Goal: Task Accomplishment & Management: Use online tool/utility

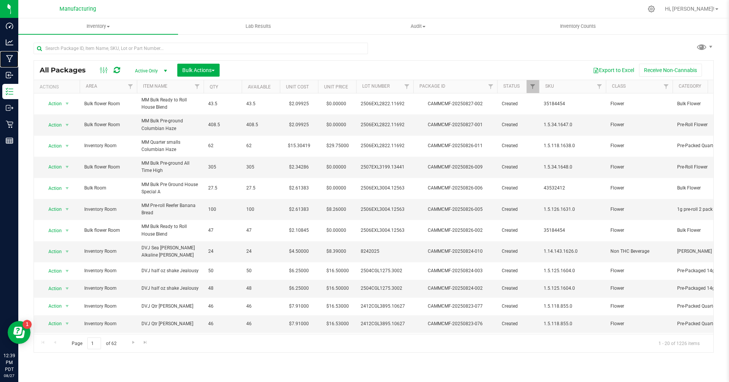
click at [0, 0] on p "Manufacturing" at bounding box center [0, 0] width 0 height 0
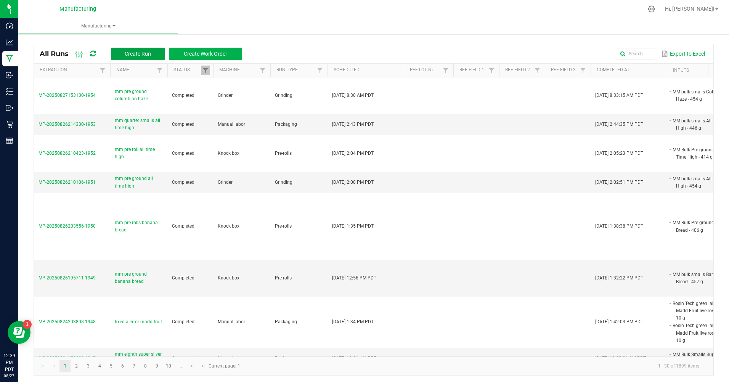
click at [136, 54] on span "Create Run" at bounding box center [138, 54] width 26 height 6
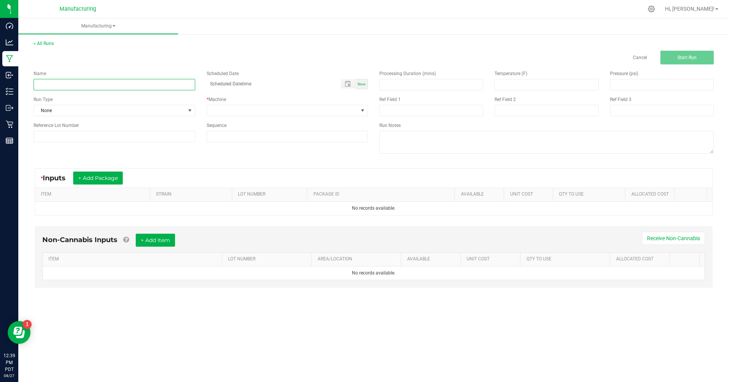
click at [76, 79] on input at bounding box center [115, 84] width 162 height 11
type input "mm pre rolls columbian haze"
click at [69, 112] on span "None" at bounding box center [109, 110] width 151 height 11
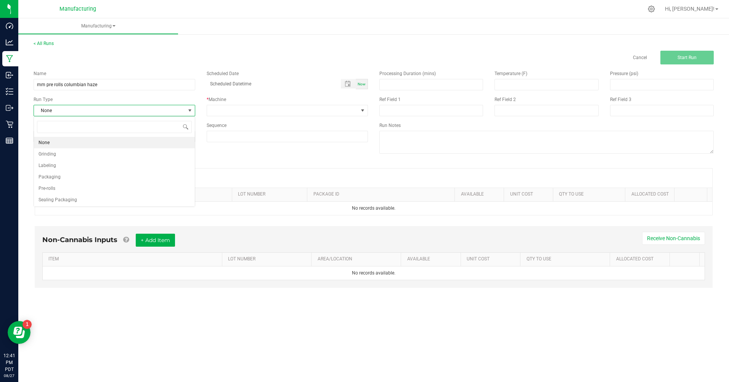
scroll to position [11, 161]
click at [55, 186] on span "Pre-rolls" at bounding box center [46, 188] width 17 height 8
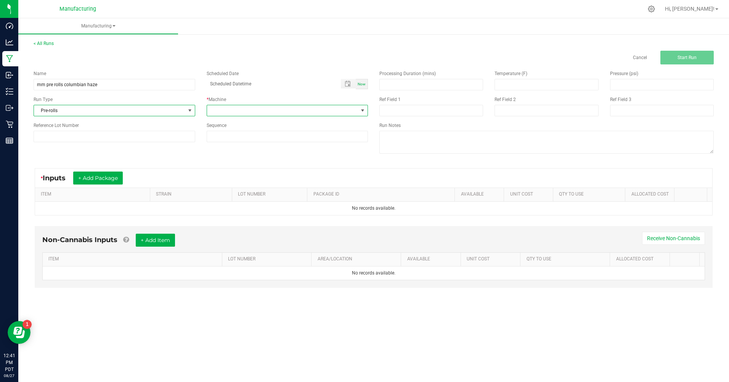
click at [234, 113] on span at bounding box center [282, 110] width 151 height 11
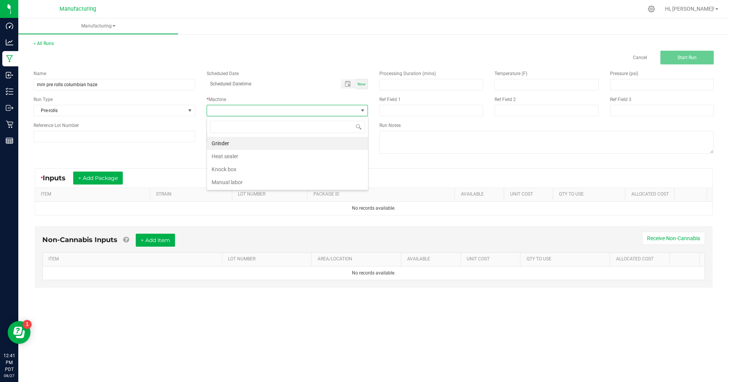
click at [231, 172] on li "Knock box" at bounding box center [287, 169] width 161 height 13
click at [362, 87] on div "Now" at bounding box center [361, 84] width 12 height 10
type input "[DATE] 12:41 PM"
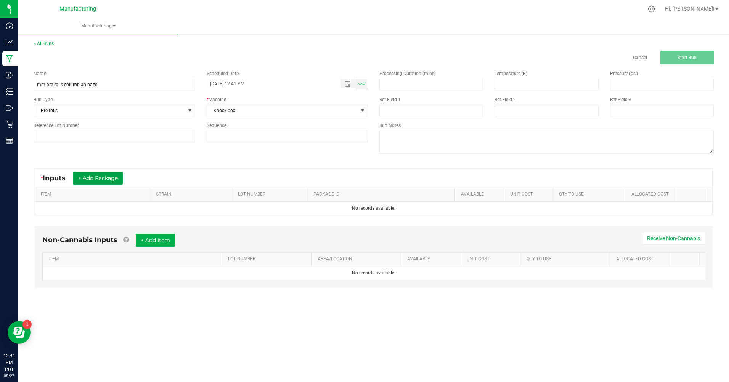
click at [110, 173] on button "+ Add Package" at bounding box center [98, 177] width 50 height 13
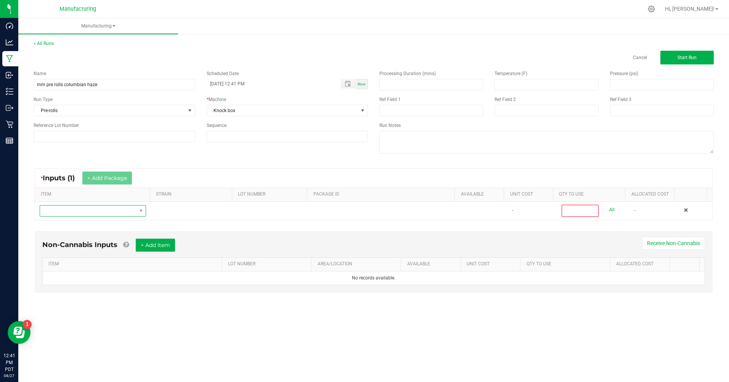
click at [87, 208] on span "NO DATA FOUND" at bounding box center [88, 210] width 96 height 11
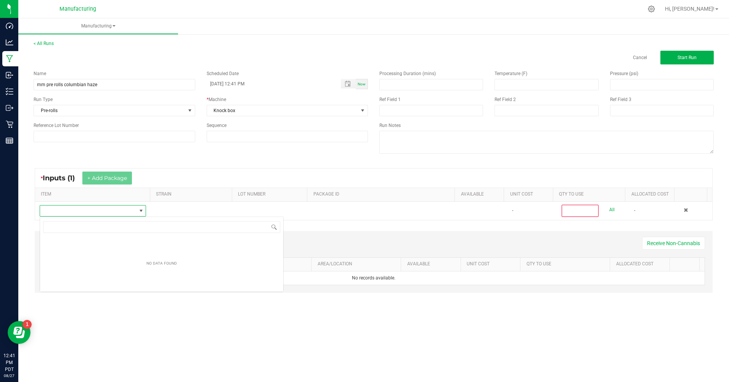
scroll to position [11, 106]
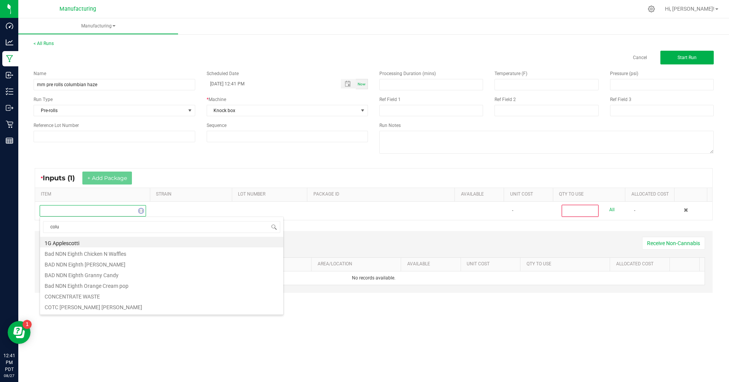
type input "colum"
click at [90, 243] on li "MM Bulk Pre-ground Columbian Haze" at bounding box center [161, 242] width 243 height 11
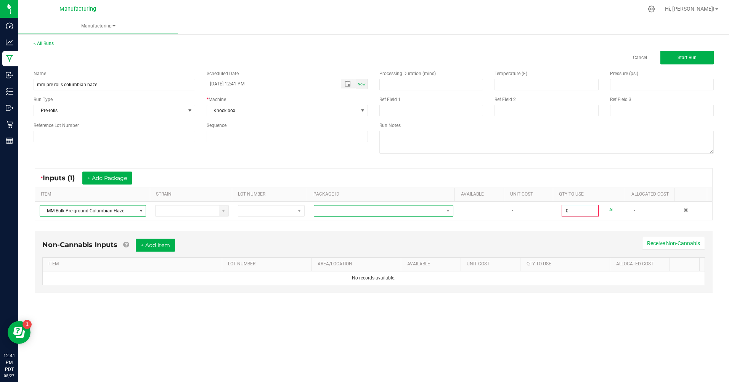
click at [325, 211] on span at bounding box center [378, 210] width 129 height 11
click at [336, 243] on li "CAMMCMF-20250827-001" at bounding box center [381, 243] width 138 height 13
click at [609, 211] on link "All" at bounding box center [611, 210] width 5 height 10
type input "408.5000 g"
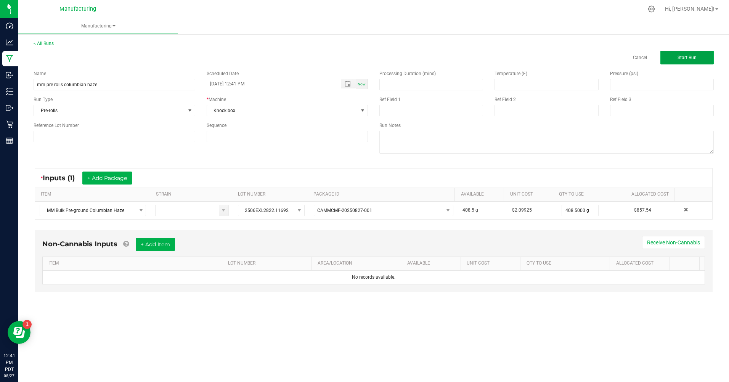
click at [675, 58] on button "Start Run" at bounding box center [686, 58] width 53 height 14
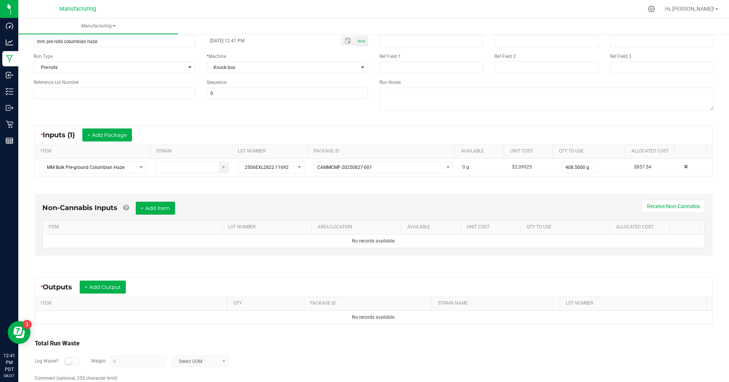
scroll to position [82, 0]
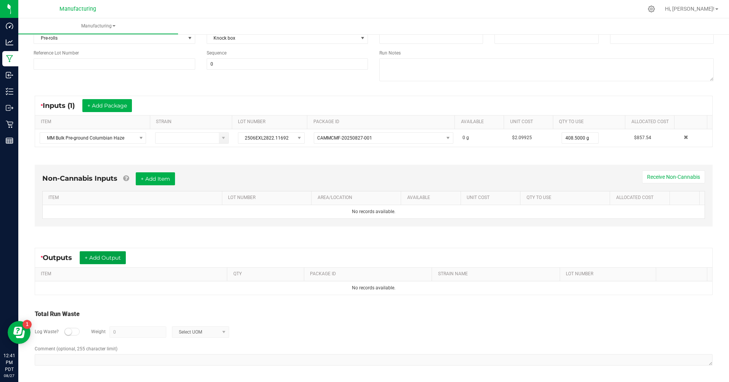
click at [107, 255] on button "+ Add Output" at bounding box center [103, 257] width 46 height 13
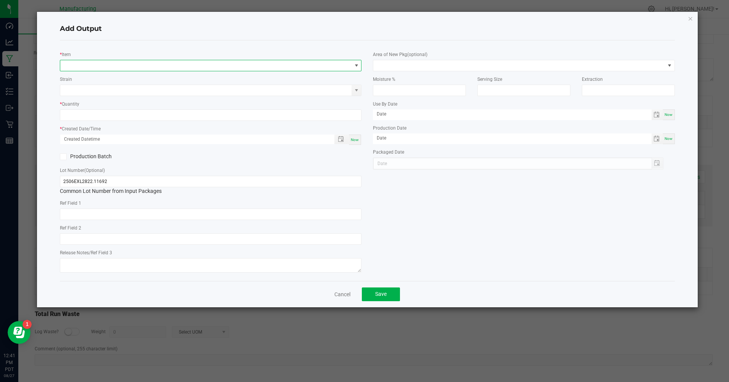
click at [80, 63] on span "NO DATA FOUND" at bounding box center [205, 65] width 291 height 11
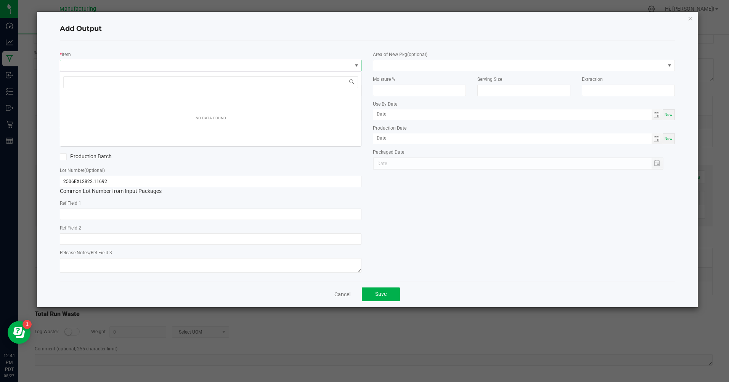
scroll to position [11, 301]
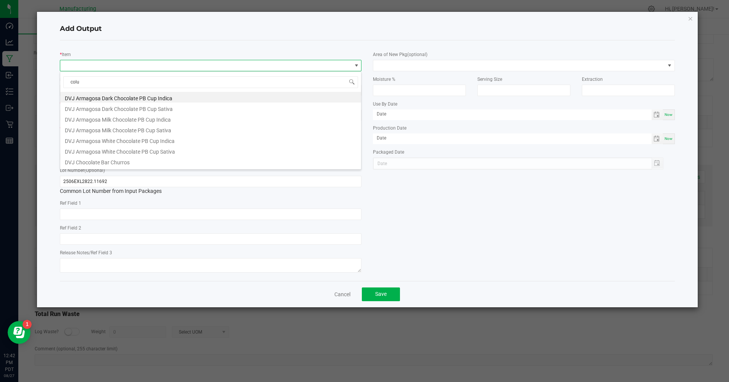
type input "colum"
click at [101, 150] on li "MM Pre-roll Reefer Columbian Haze" at bounding box center [210, 150] width 301 height 11
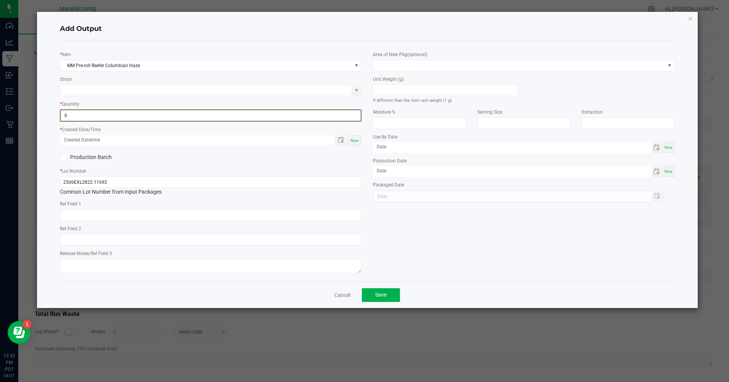
click at [64, 117] on input "0" at bounding box center [211, 115] width 300 height 11
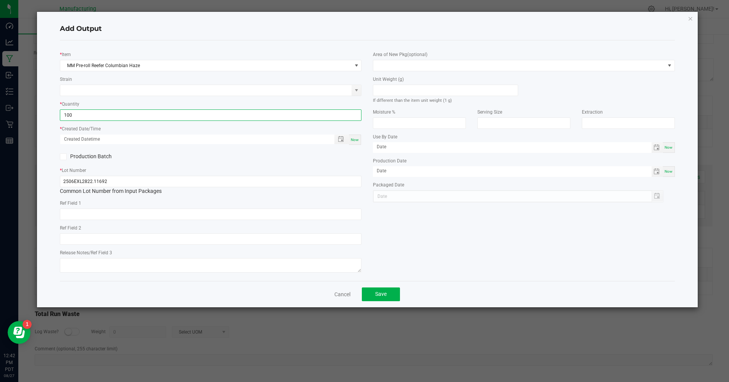
type input "100 ea"
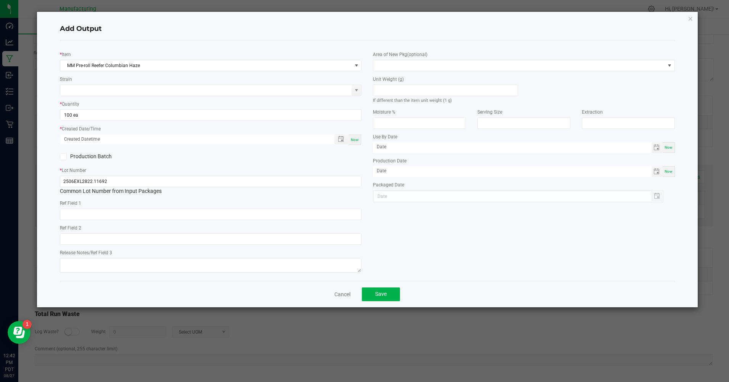
click at [358, 141] on span "Now" at bounding box center [355, 140] width 8 height 4
type input "[DATE] 12:42 PM"
type input "[DATE]"
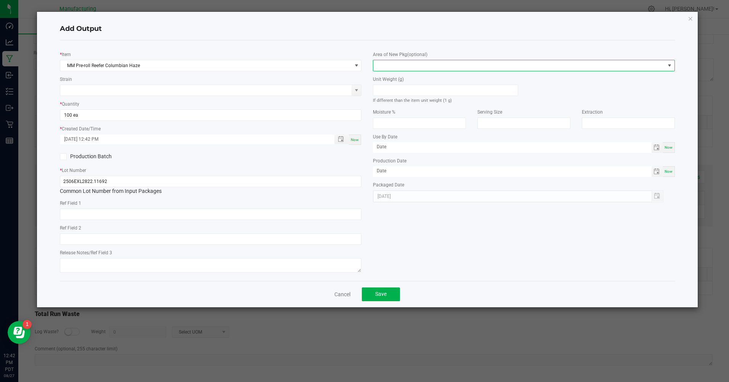
click at [394, 67] on span at bounding box center [518, 65] width 291 height 11
click at [392, 160] on li "Inventory Room" at bounding box center [523, 163] width 301 height 13
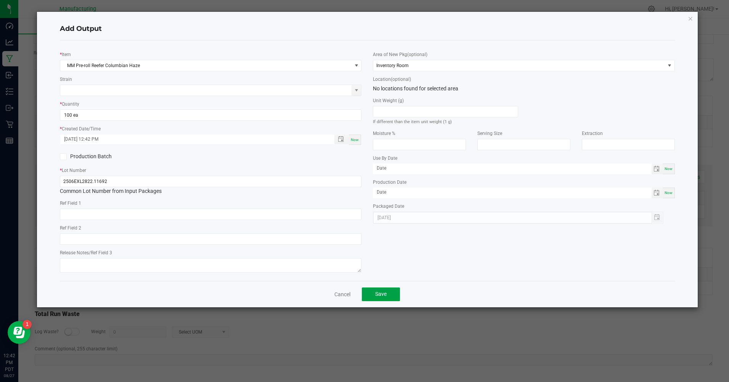
click at [374, 295] on button "Save" at bounding box center [381, 294] width 38 height 14
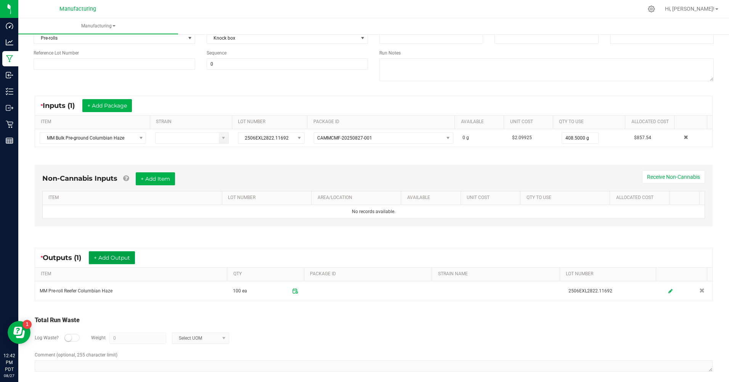
click at [126, 259] on button "+ Add Output" at bounding box center [112, 257] width 46 height 13
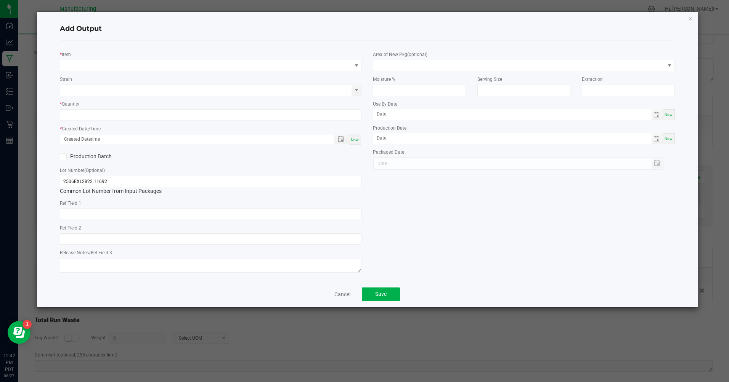
click at [90, 59] on div "* Item" at bounding box center [210, 60] width 301 height 21
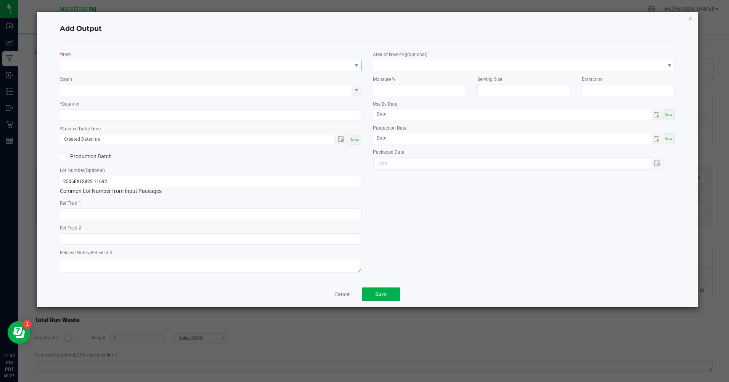
click at [88, 66] on span "NO DATA FOUND" at bounding box center [205, 65] width 291 height 11
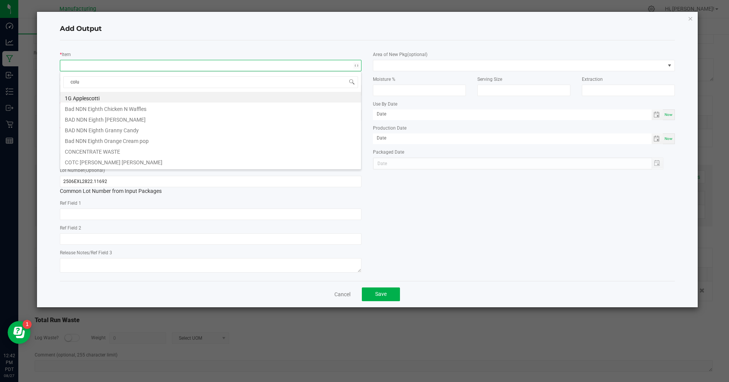
type input "colum"
click at [107, 137] on li "MM Pre-roll Columbian Haze" at bounding box center [210, 139] width 301 height 11
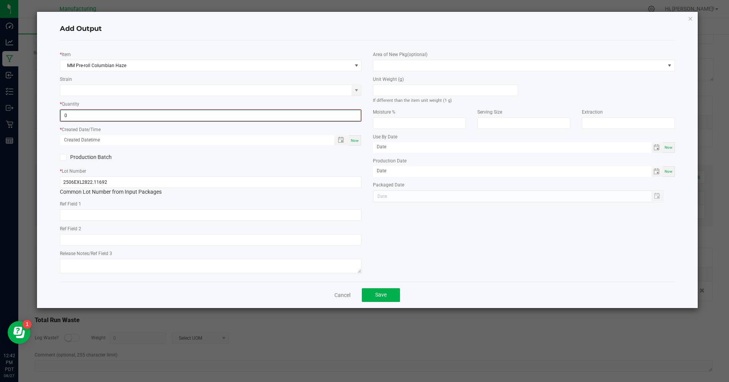
click at [77, 117] on input "0" at bounding box center [211, 115] width 300 height 11
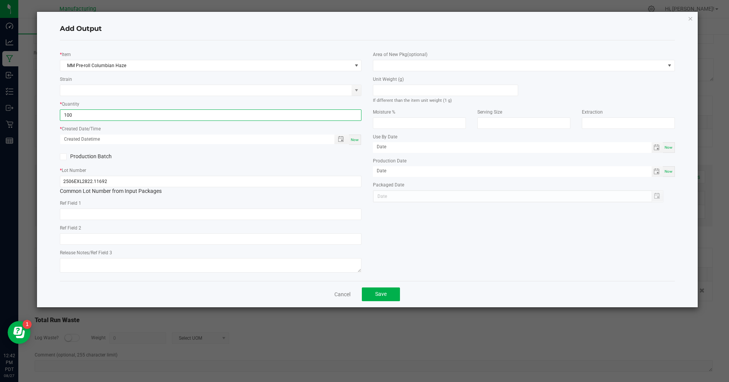
type input "100 ea"
click at [354, 141] on span "Now" at bounding box center [355, 140] width 8 height 4
type input "[DATE] 12:42 PM"
type input "[DATE]"
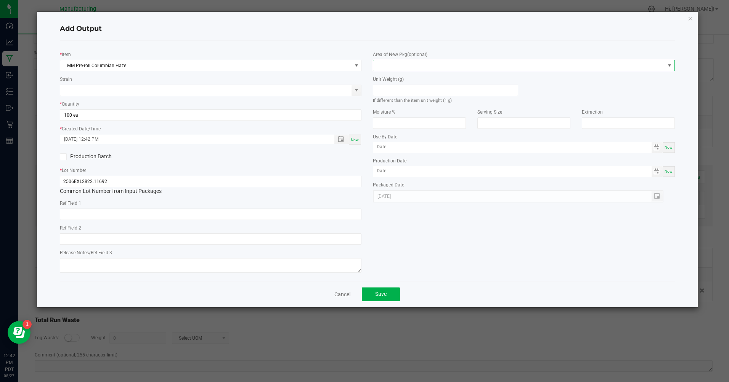
click at [389, 66] on span at bounding box center [518, 65] width 291 height 11
click at [401, 162] on li "Inventory Room" at bounding box center [523, 163] width 301 height 13
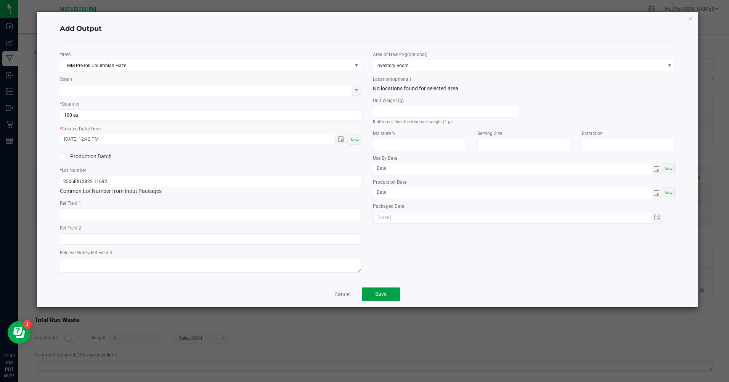
click at [381, 291] on button "Save" at bounding box center [381, 294] width 38 height 14
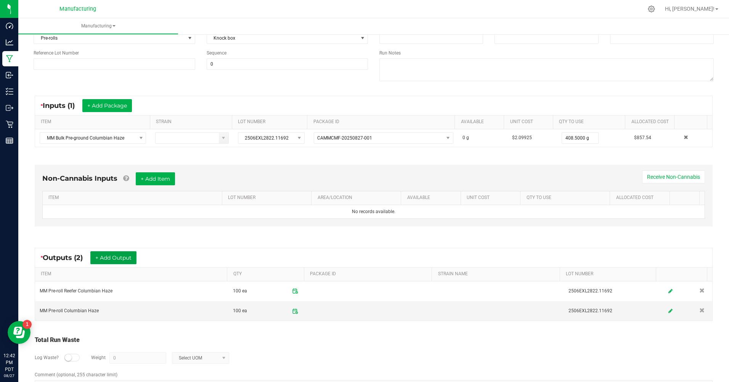
click at [133, 259] on button "+ Add Output" at bounding box center [113, 257] width 46 height 13
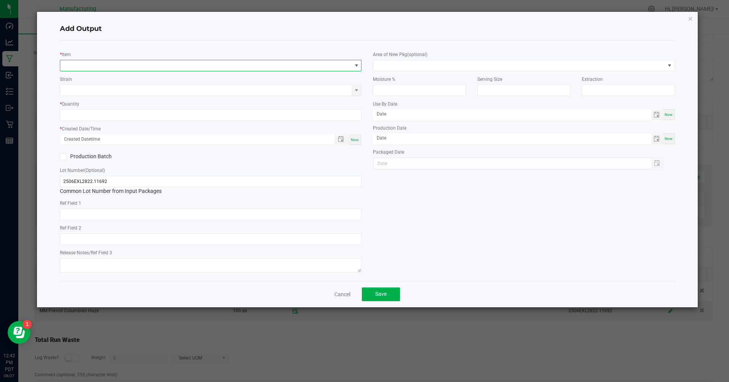
click at [80, 62] on span "NO DATA FOUND" at bounding box center [205, 65] width 291 height 11
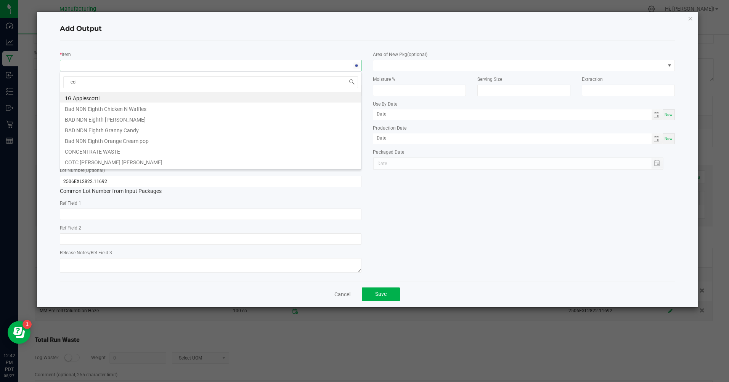
type input "colu"
click at [100, 143] on li "MM Pre-roll Columbian Haze" at bounding box center [210, 139] width 301 height 11
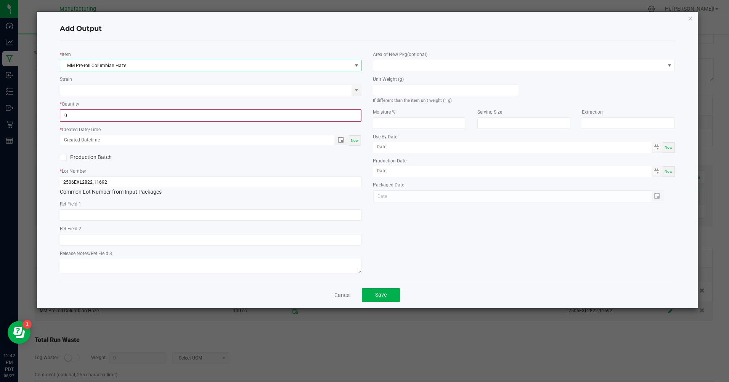
click at [70, 117] on input "0" at bounding box center [211, 115] width 300 height 11
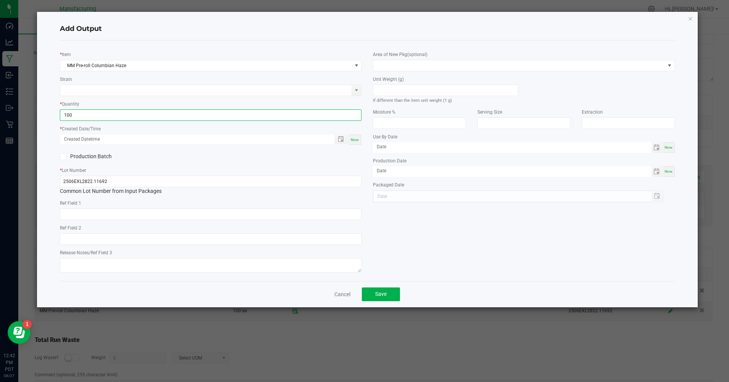
type input "100 ea"
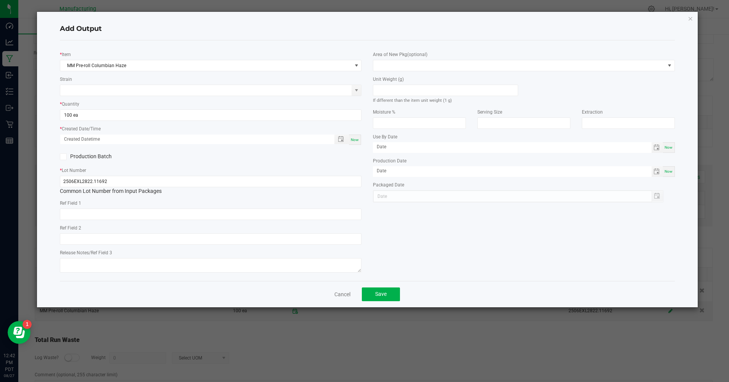
click at [357, 140] on span "Now" at bounding box center [355, 140] width 8 height 4
type input "[DATE] 12:42 PM"
type input "[DATE]"
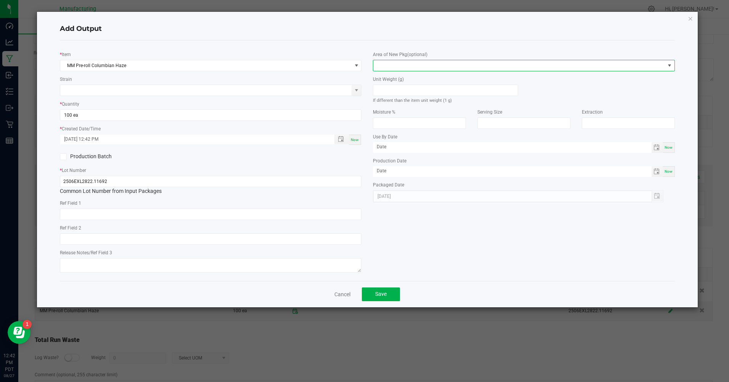
click at [402, 66] on span at bounding box center [518, 65] width 291 height 11
click at [413, 163] on li "Inventory Room" at bounding box center [523, 163] width 301 height 13
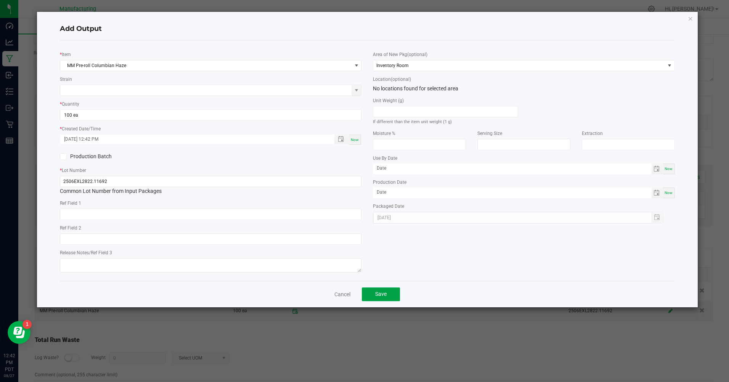
click at [389, 289] on button "Save" at bounding box center [381, 294] width 38 height 14
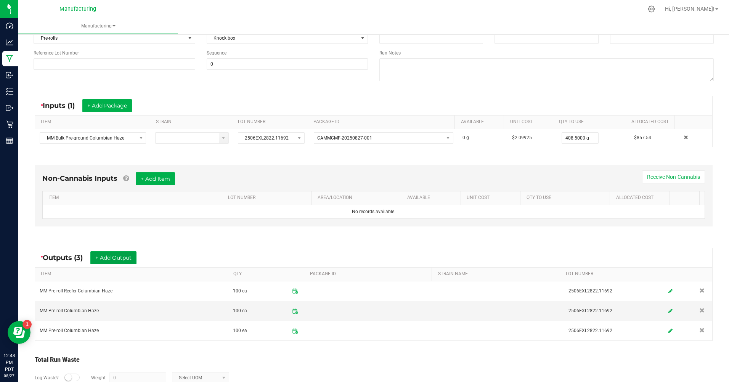
click at [124, 258] on button "+ Add Output" at bounding box center [113, 257] width 46 height 13
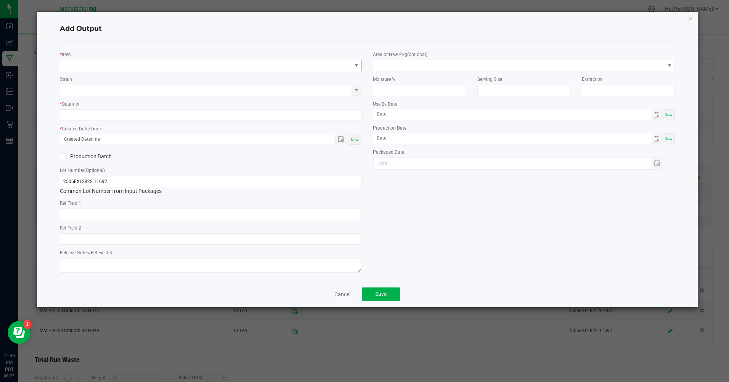
click at [73, 67] on span "NO DATA FOUND" at bounding box center [205, 65] width 291 height 11
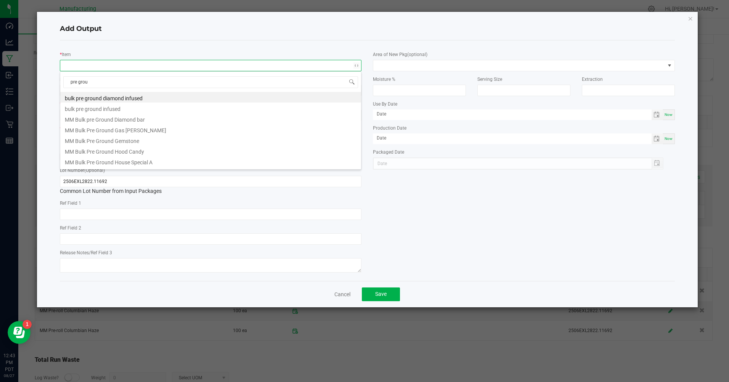
type input "pre groun"
click at [99, 158] on li "MM Bulk Pre Ground House Special A" at bounding box center [210, 161] width 301 height 11
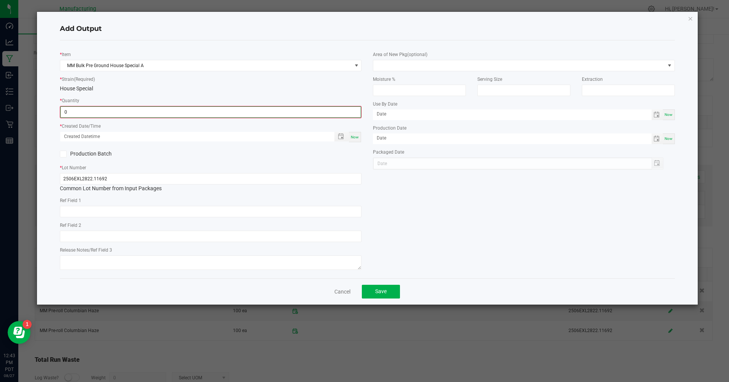
click at [65, 113] on input "0" at bounding box center [211, 112] width 300 height 11
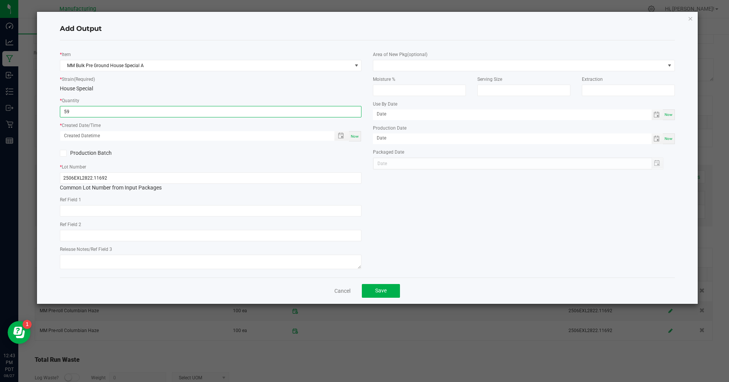
type input "59.0000 g"
click at [357, 138] on span "Now" at bounding box center [355, 136] width 8 height 4
type input "[DATE] 12:43 PM"
type input "[DATE]"
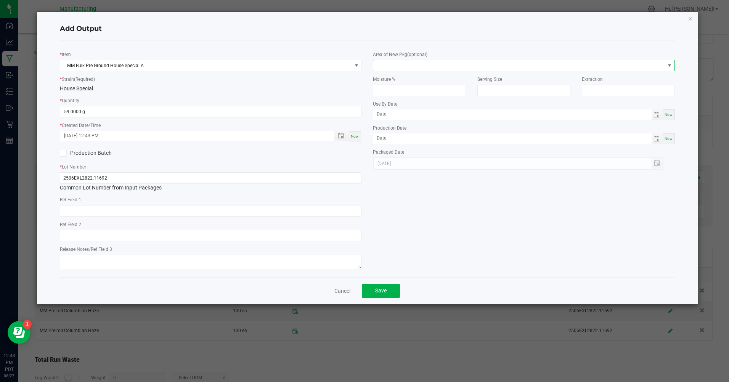
click at [392, 68] on span at bounding box center [518, 65] width 291 height 11
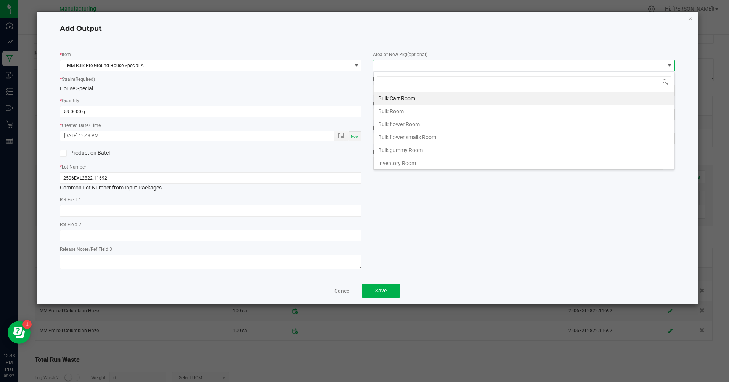
click at [392, 121] on li "Bulk flower Room" at bounding box center [523, 124] width 301 height 13
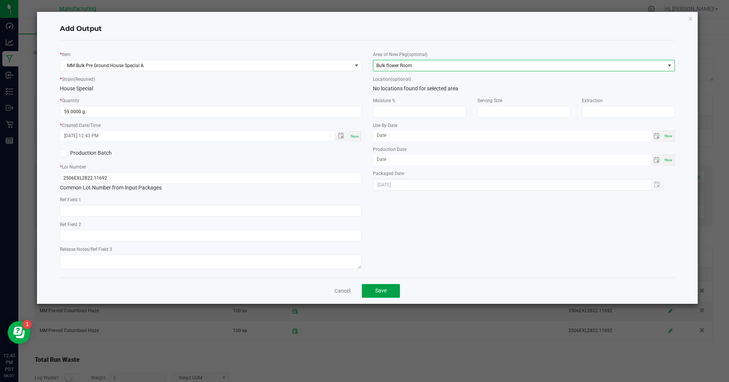
click at [383, 290] on span "Save" at bounding box center [380, 290] width 11 height 6
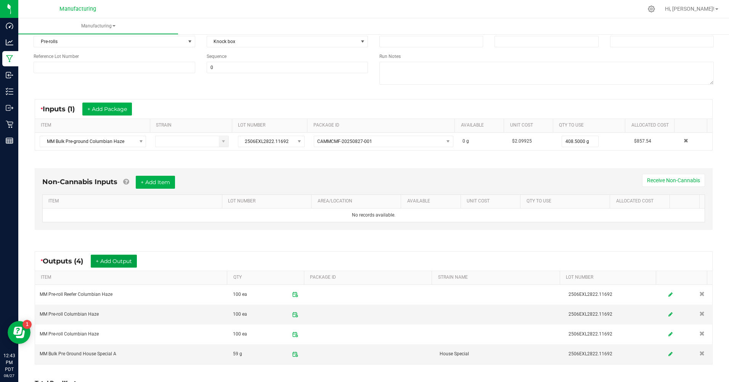
scroll to position [0, 0]
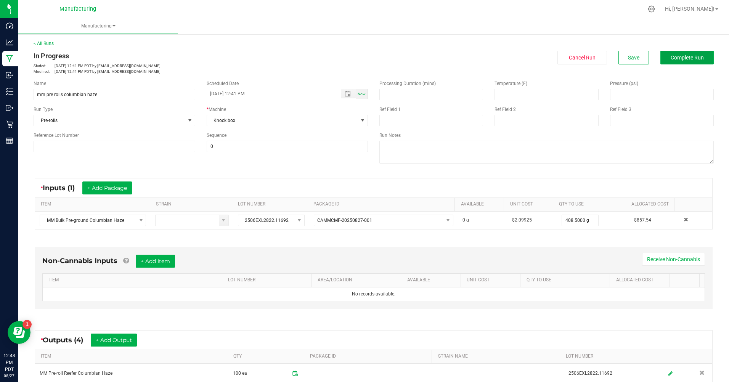
click at [680, 59] on span "Complete Run" at bounding box center [686, 57] width 33 height 6
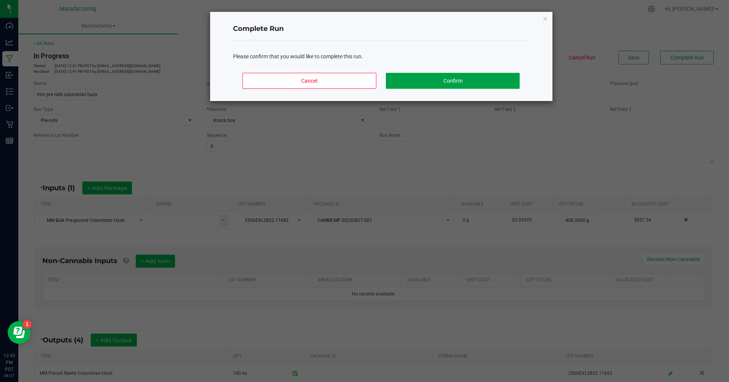
click at [435, 77] on button "Confirm" at bounding box center [452, 81] width 133 height 16
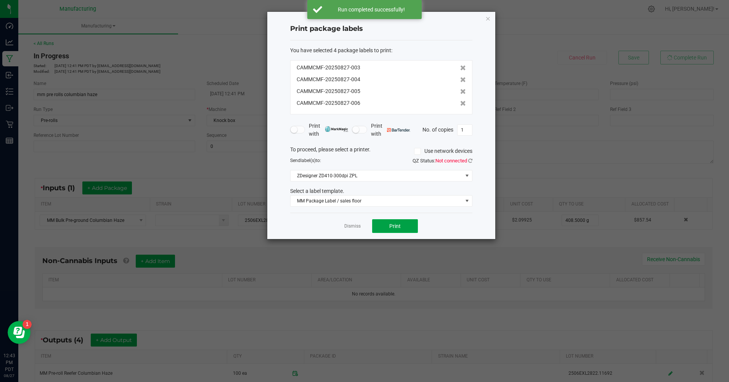
click at [381, 226] on button "Print" at bounding box center [395, 226] width 46 height 14
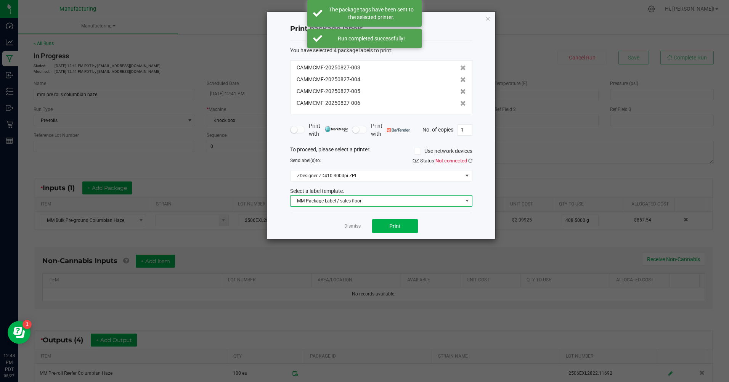
click at [357, 201] on span "MM Package Label / sales floor" at bounding box center [376, 200] width 172 height 11
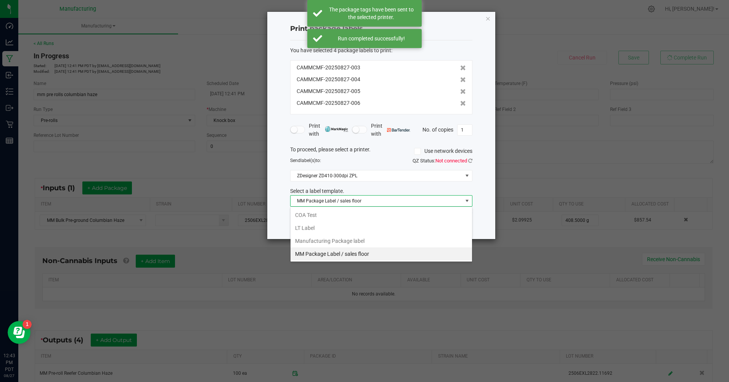
scroll to position [11, 182]
click at [343, 240] on li "Manufacturing Package label" at bounding box center [380, 240] width 181 height 13
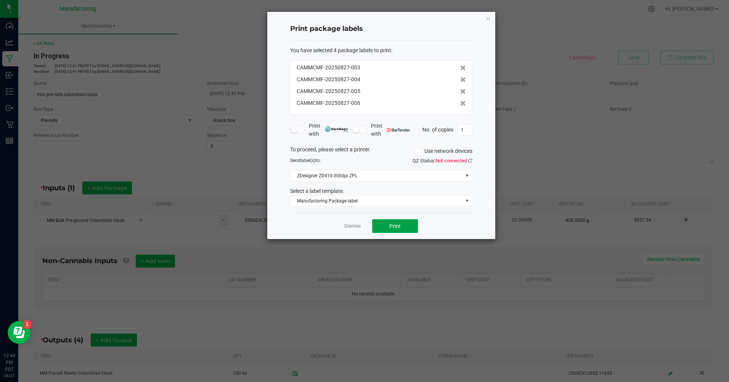
click at [410, 228] on button "Print" at bounding box center [395, 226] width 46 height 14
click at [487, 16] on icon "button" at bounding box center [487, 18] width 5 height 9
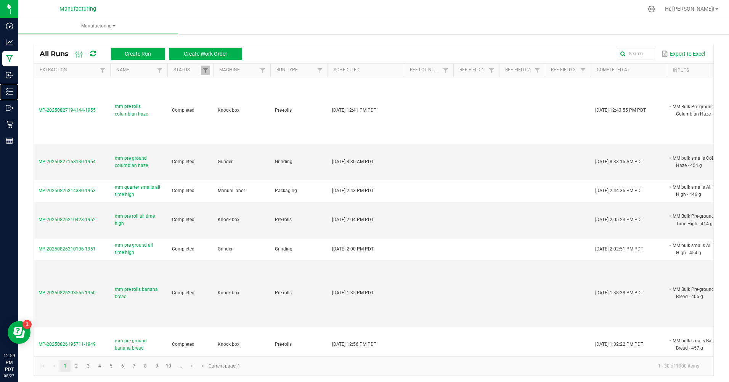
click at [0, 0] on p "Inventory" at bounding box center [0, 0] width 0 height 0
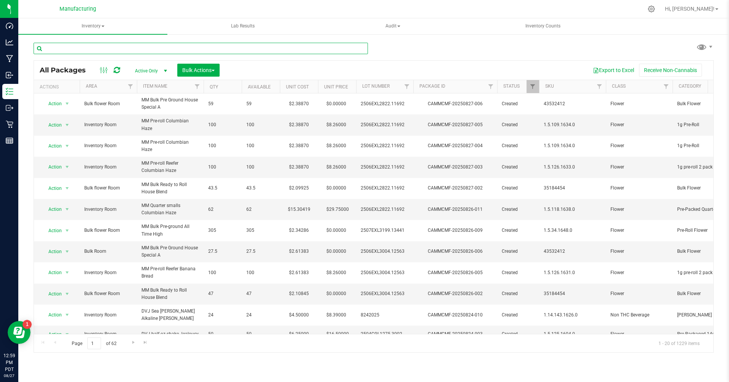
click at [99, 50] on input "text" at bounding box center [201, 48] width 334 height 11
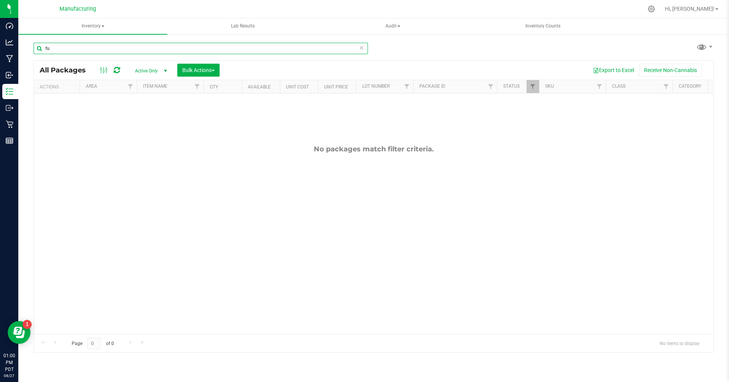
type input "f"
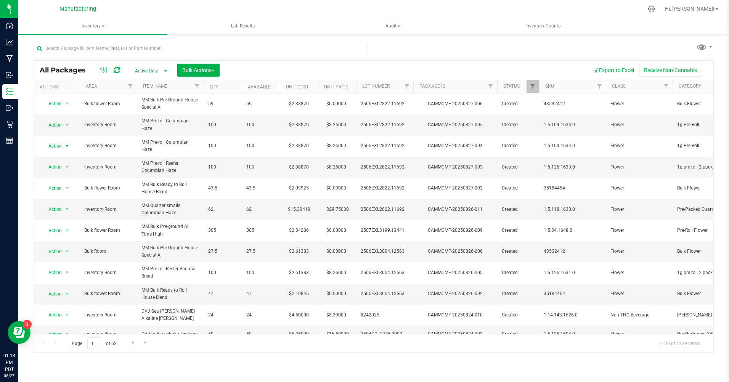
click at [55, 147] on span "Action" at bounding box center [52, 146] width 21 height 11
click at [51, 230] on li "Print package label" at bounding box center [66, 226] width 49 height 11
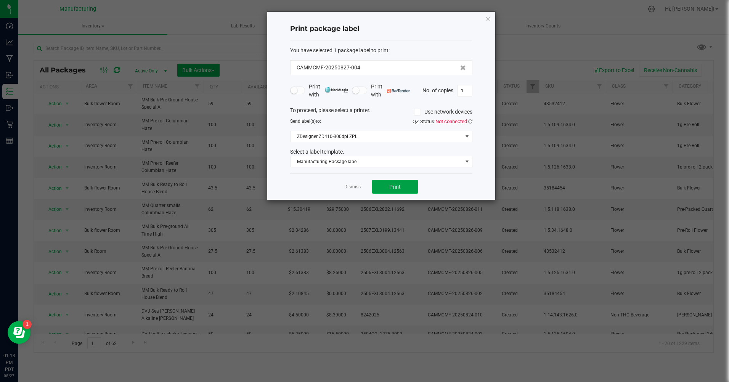
click at [396, 192] on button "Print" at bounding box center [395, 187] width 46 height 14
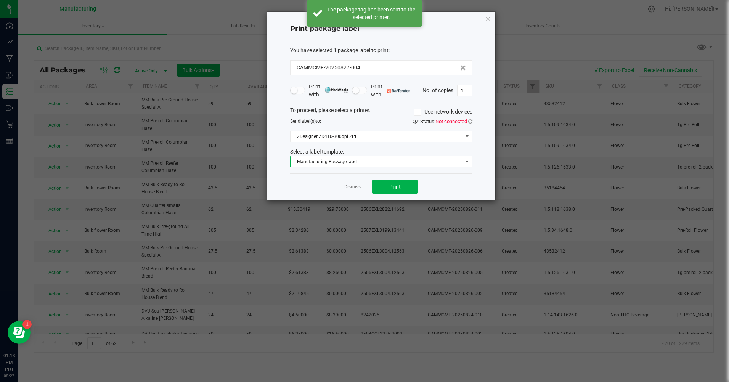
click at [354, 159] on span "Manufacturing Package label" at bounding box center [376, 161] width 172 height 11
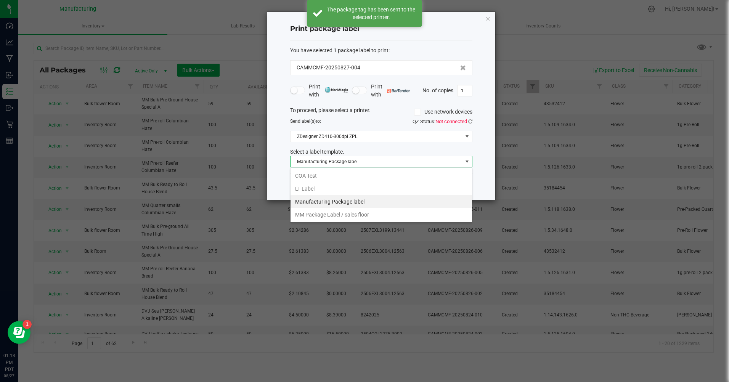
scroll to position [11, 182]
click at [334, 216] on li "MM Package Label / sales floor" at bounding box center [380, 214] width 181 height 13
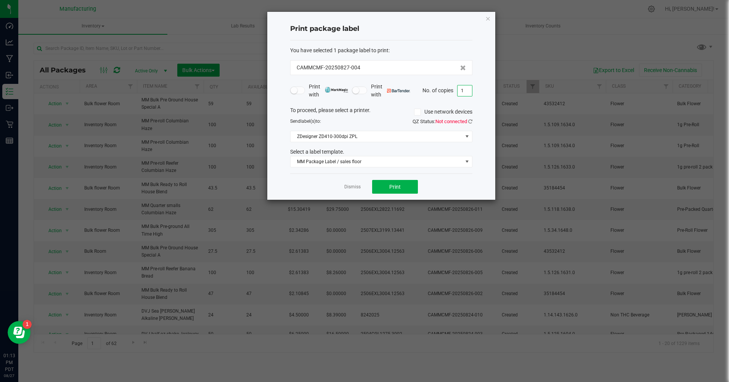
click at [463, 93] on input "1" at bounding box center [464, 90] width 14 height 11
type input "100"
click at [408, 186] on button "Print" at bounding box center [395, 187] width 46 height 14
